Goal: Check status: Check status

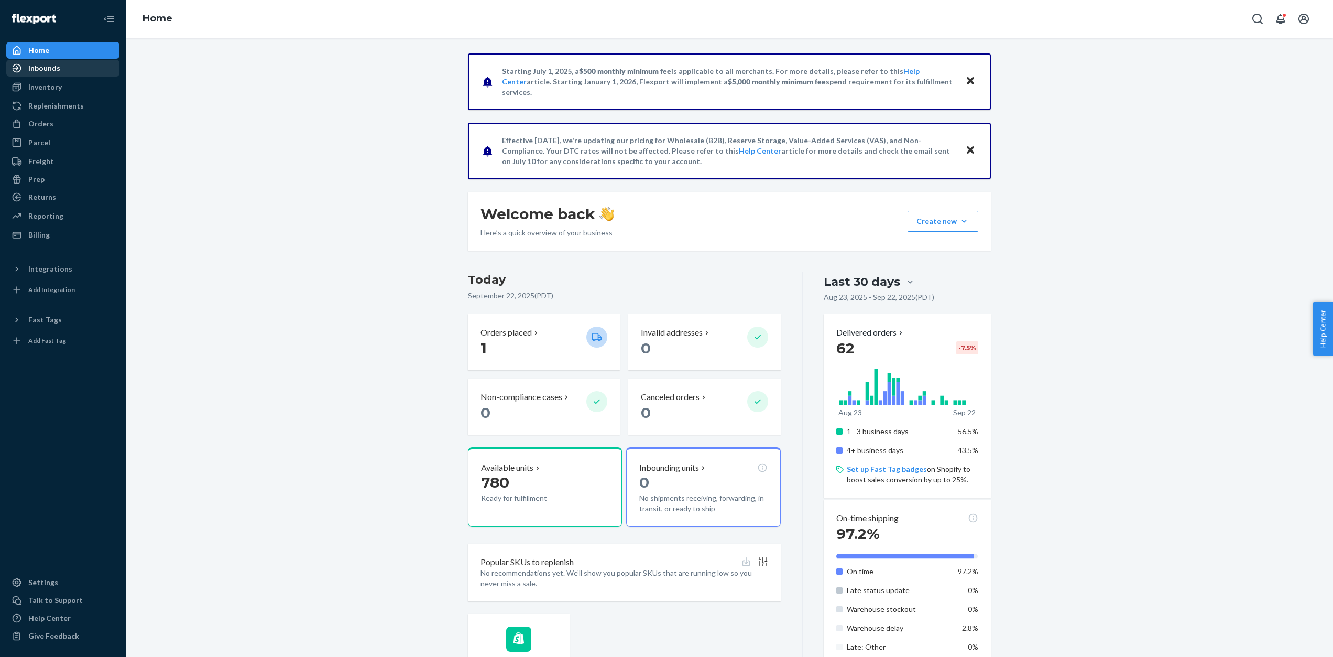
click at [40, 67] on div "Inbounds" at bounding box center [44, 68] width 32 height 10
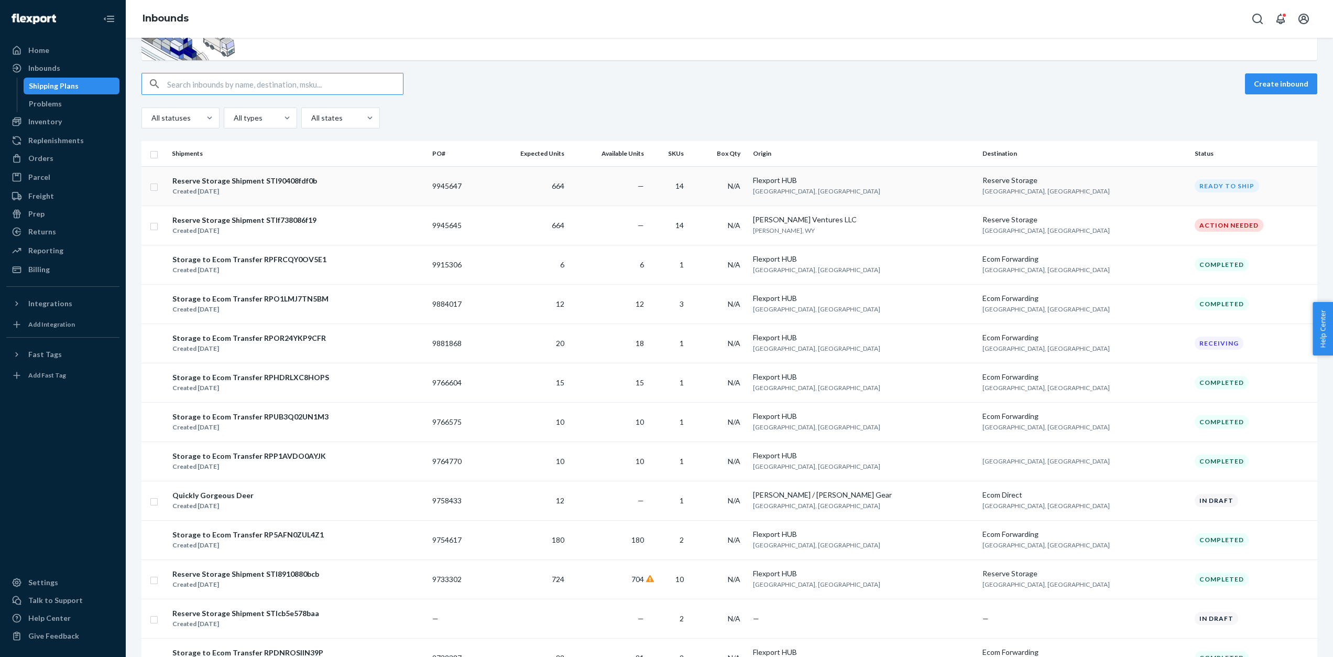
scroll to position [59, 0]
click at [211, 180] on div "Reserve Storage Shipment STI90408fdf0b" at bounding box center [244, 182] width 145 height 10
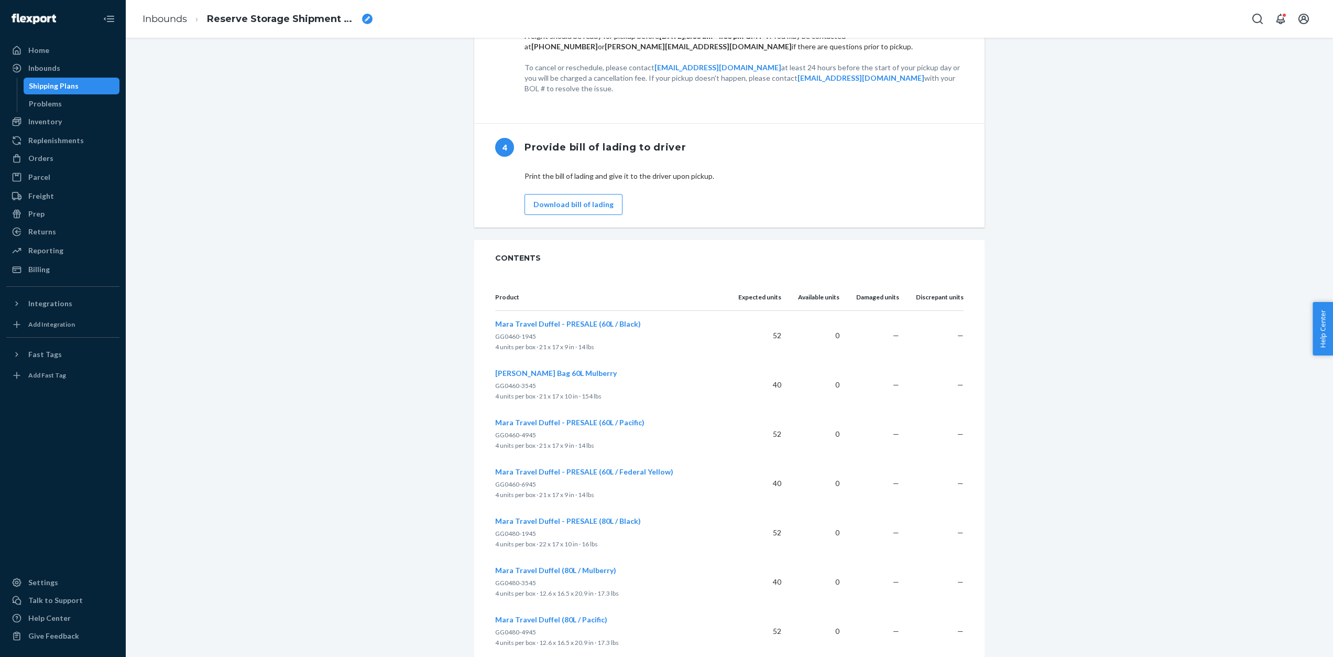
scroll to position [915, 0]
